Goal: Task Accomplishment & Management: Manage account settings

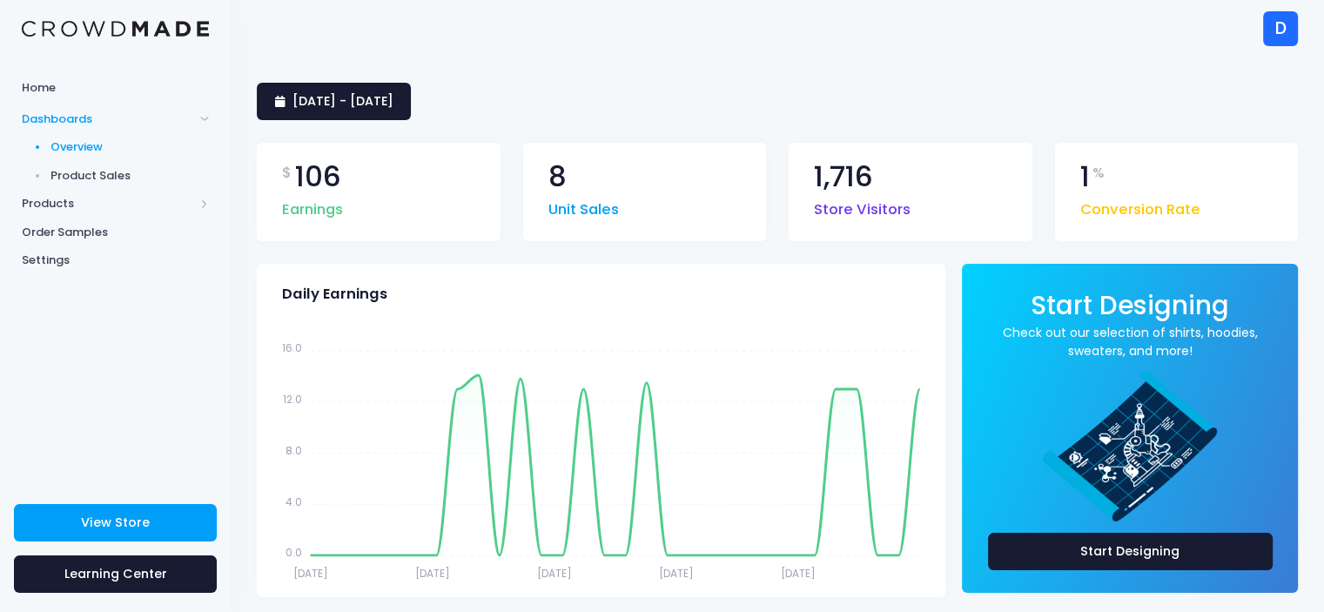
click at [87, 177] on span "Product Sales" at bounding box center [130, 175] width 159 height 17
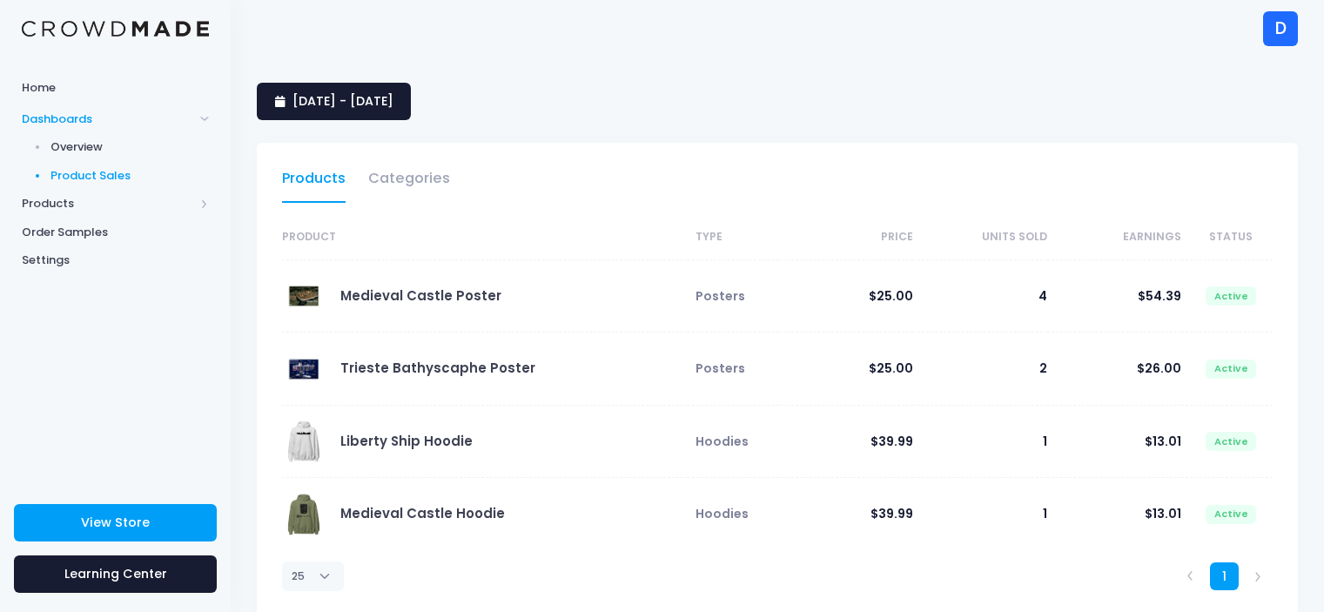
select select "25"
click at [442, 366] on link "Trieste Bathyscaphe Poster" at bounding box center [437, 368] width 195 height 18
drag, startPoint x: 1047, startPoint y: 369, endPoint x: 1034, endPoint y: 369, distance: 13.1
click at [1034, 369] on tr "Trieste Bathyscaphe Poster Posters $25.00 2 $26.00 Active" at bounding box center [777, 369] width 991 height 73
click at [394, 104] on span "[DATE] - [DATE]" at bounding box center [343, 100] width 101 height 17
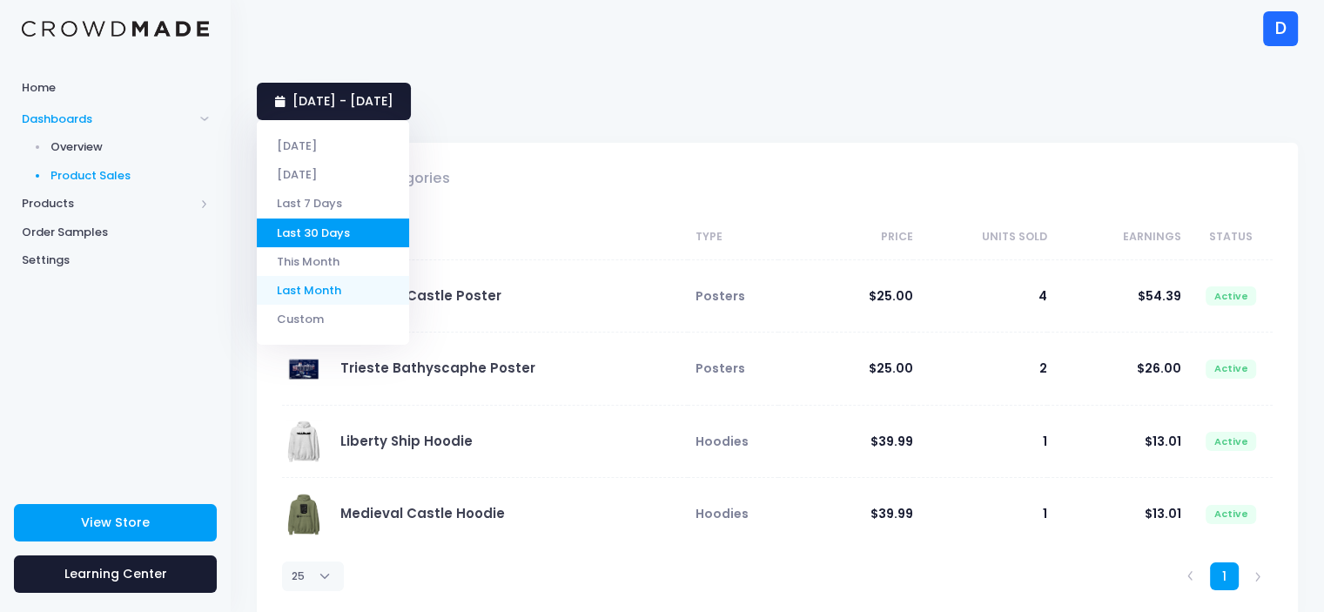
click at [359, 292] on li "Last Month" at bounding box center [333, 290] width 152 height 29
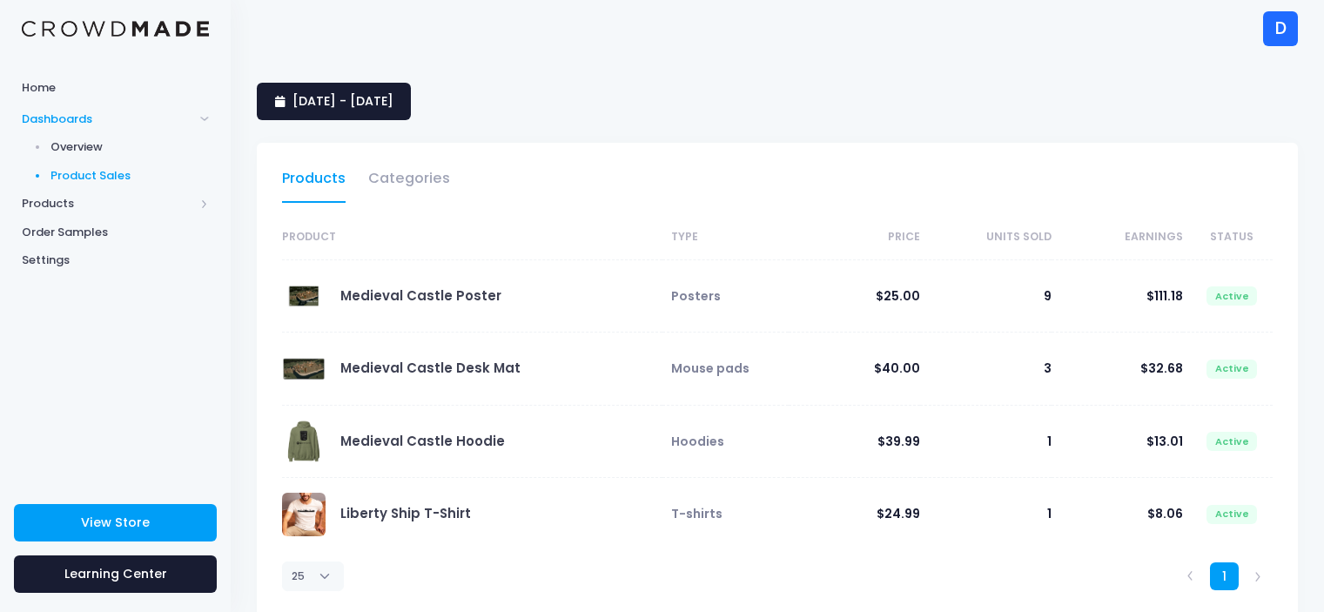
select select "25"
